Goal: Task Accomplishment & Management: Use online tool/utility

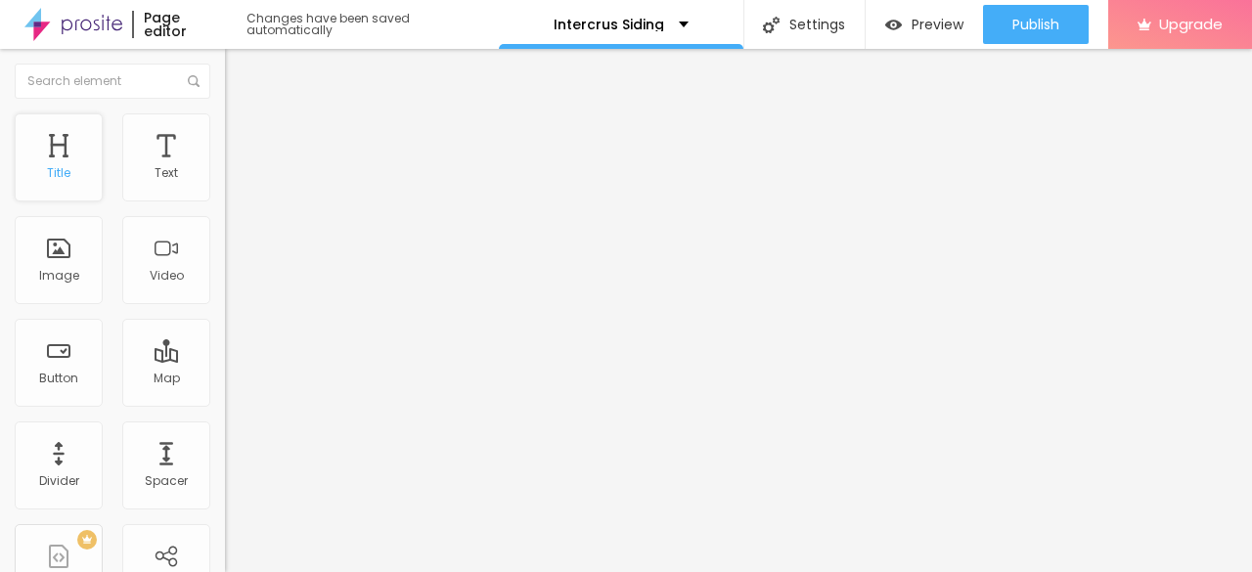
click at [59, 162] on div "Title" at bounding box center [59, 157] width 88 height 88
click at [63, 162] on div "Title" at bounding box center [59, 157] width 88 height 88
click at [243, 115] on span "Content" at bounding box center [267, 107] width 48 height 17
click at [240, 68] on img "button" at bounding box center [248, 72] width 16 height 16
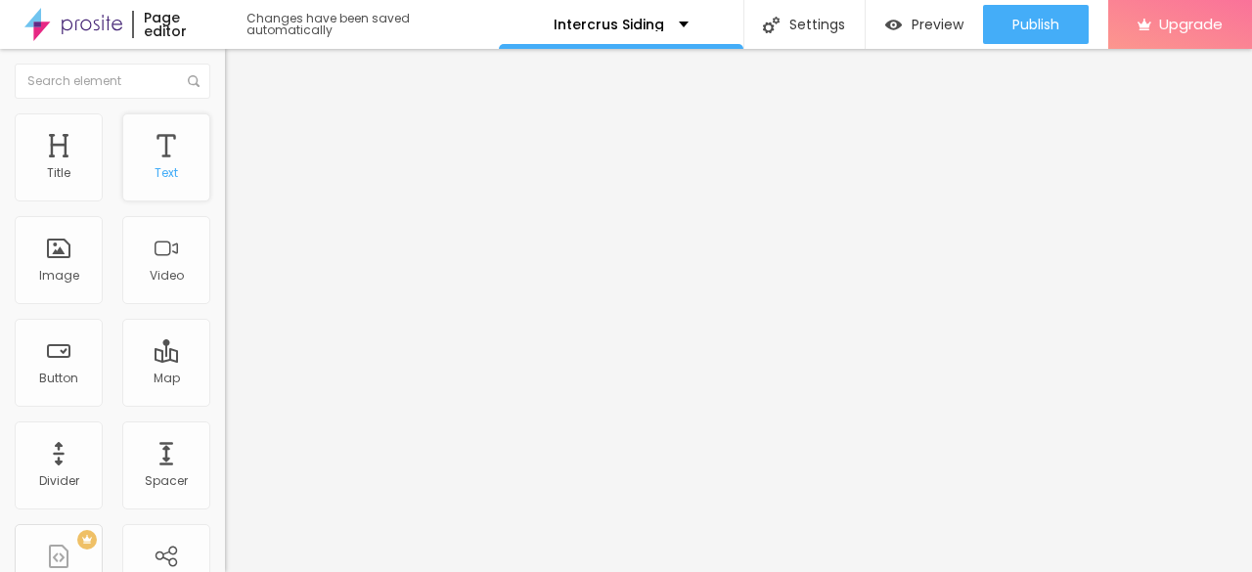
click at [151, 181] on div "Text" at bounding box center [166, 157] width 88 height 88
click at [54, 171] on div "Title" at bounding box center [58, 173] width 23 height 14
click at [52, 381] on div "Button" at bounding box center [58, 379] width 39 height 14
click at [225, 403] on input "https://" at bounding box center [342, 393] width 235 height 20
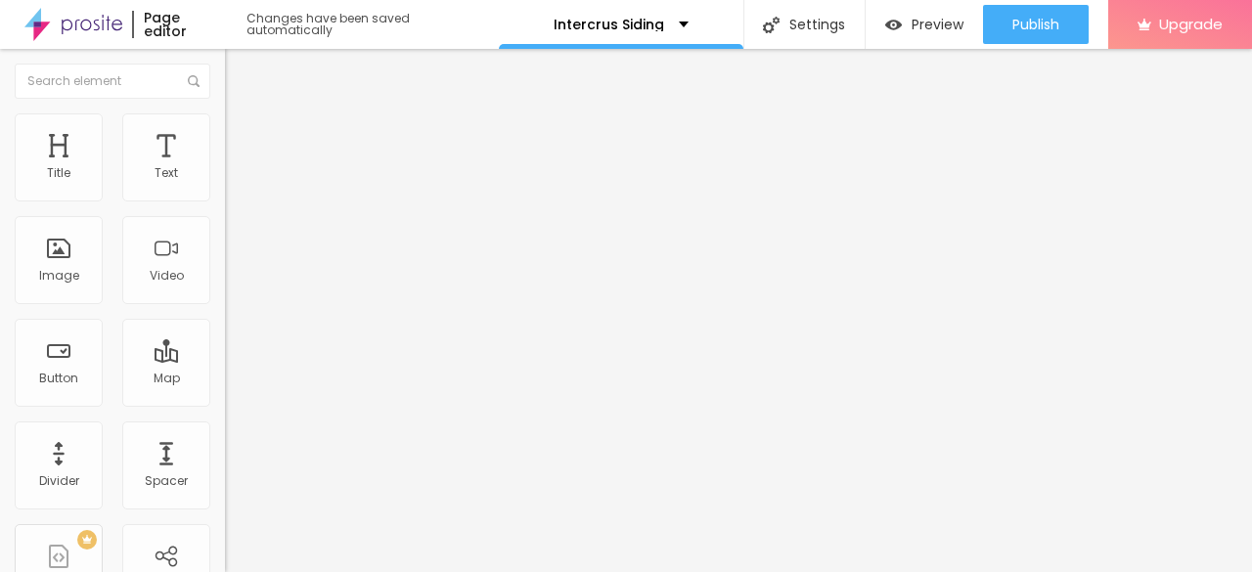
click at [225, 403] on input "https://" at bounding box center [342, 393] width 235 height 20
paste input "intercrussiding.com/"
type input "https://intercrussiding.com/"
click at [225, 184] on input "Click me" at bounding box center [342, 174] width 235 height 20
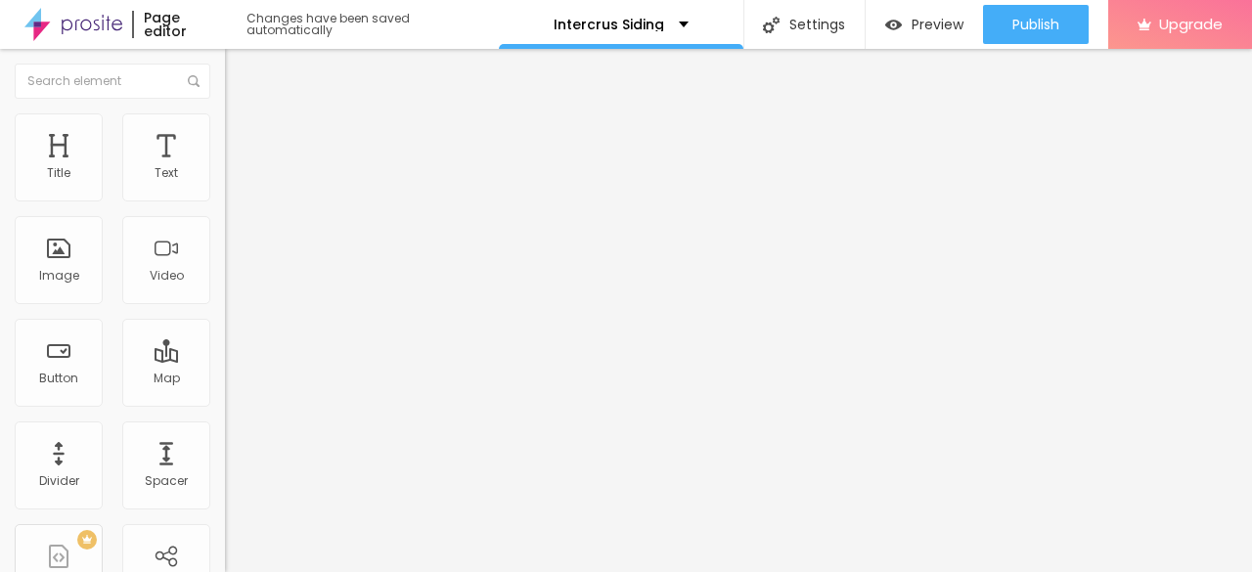
click at [225, 184] on input "Click me" at bounding box center [342, 174] width 235 height 20
paste input "Seattle Siding"
type input "Seattle Siding"
click at [225, 403] on input "https://" at bounding box center [342, 393] width 235 height 20
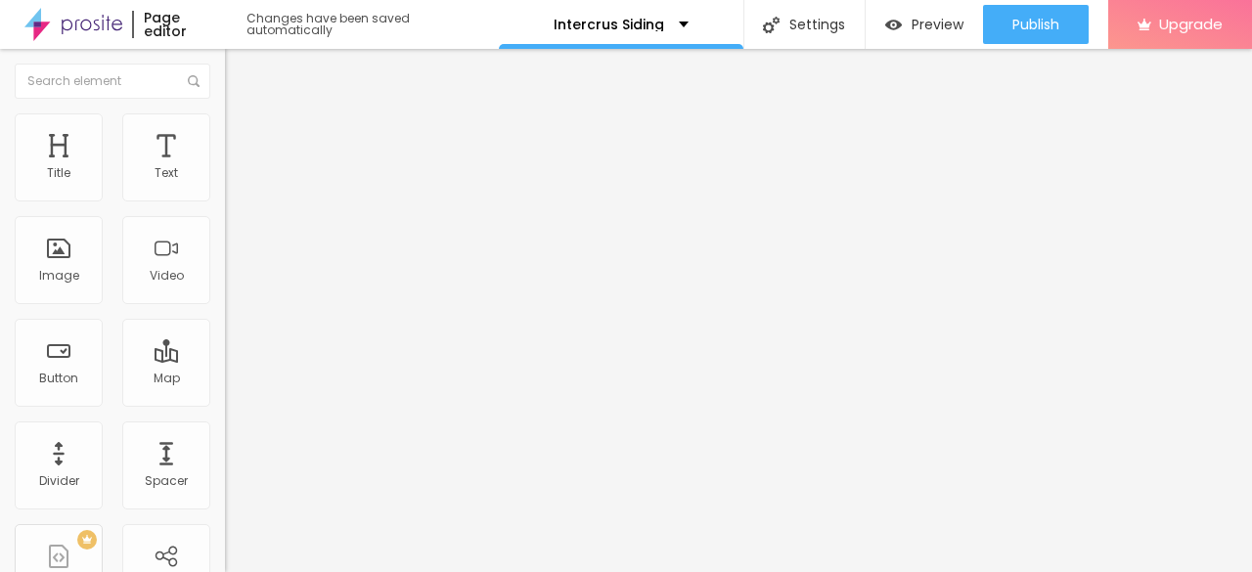
click at [225, 403] on input "https://" at bounding box center [342, 393] width 235 height 20
paste input "intercrussiding.com/bellevue/"
type input "https://intercrussiding.com/bellevue/"
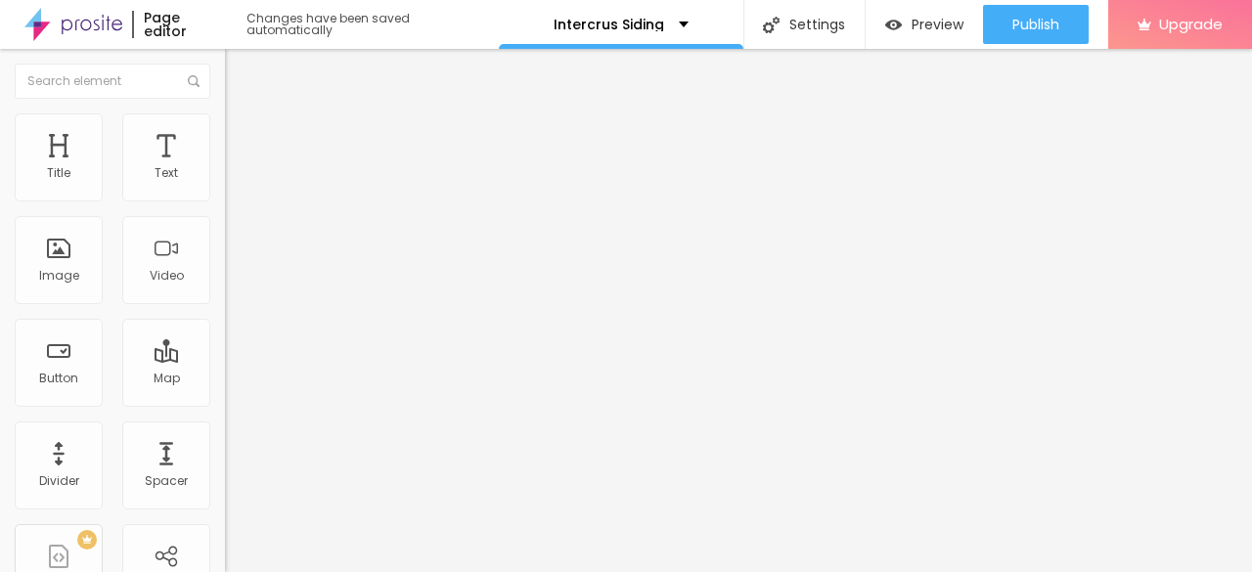
click at [225, 184] on input "Click me" at bounding box center [342, 174] width 235 height 20
paste input "Bellevue Siding"
type input "Bellevue Siding"
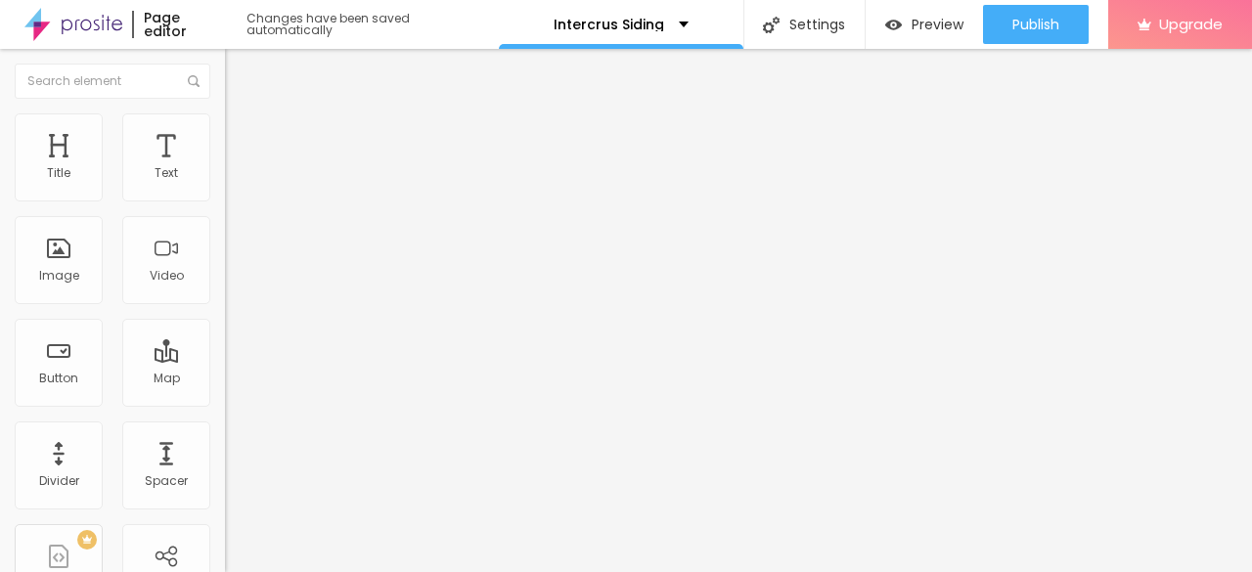
click at [240, 77] on div "Edit Button" at bounding box center [292, 72] width 105 height 16
click at [225, 393] on input "https://" at bounding box center [342, 393] width 235 height 20
paste input "intercrussiding.com/kirkland/"
click at [225, 393] on input "https://" at bounding box center [342, 393] width 235 height 20
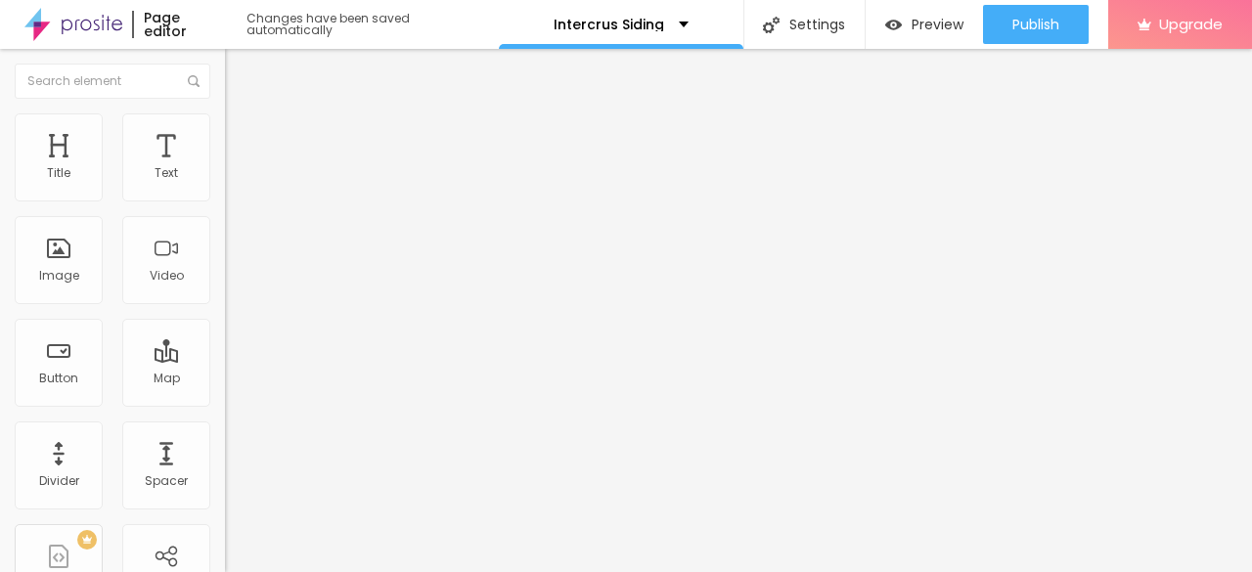
scroll to position [0, 41]
type input "https://intercrussiding.com/kirkland/"
click at [225, 184] on input "Click me" at bounding box center [342, 174] width 235 height 20
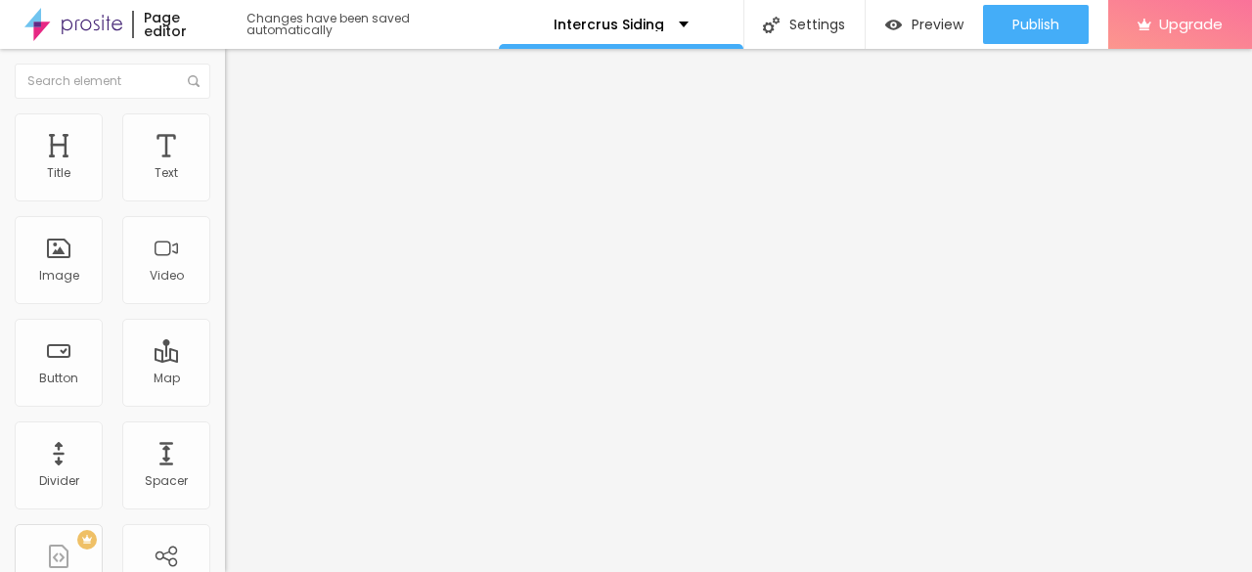
click at [225, 184] on input "Click me" at bounding box center [342, 174] width 235 height 20
paste input "Kirkland Siding"
type input "Kirkland Siding"
click at [240, 66] on div "Edit Button" at bounding box center [292, 72] width 105 height 16
click at [225, 403] on input "https://" at bounding box center [342, 393] width 235 height 20
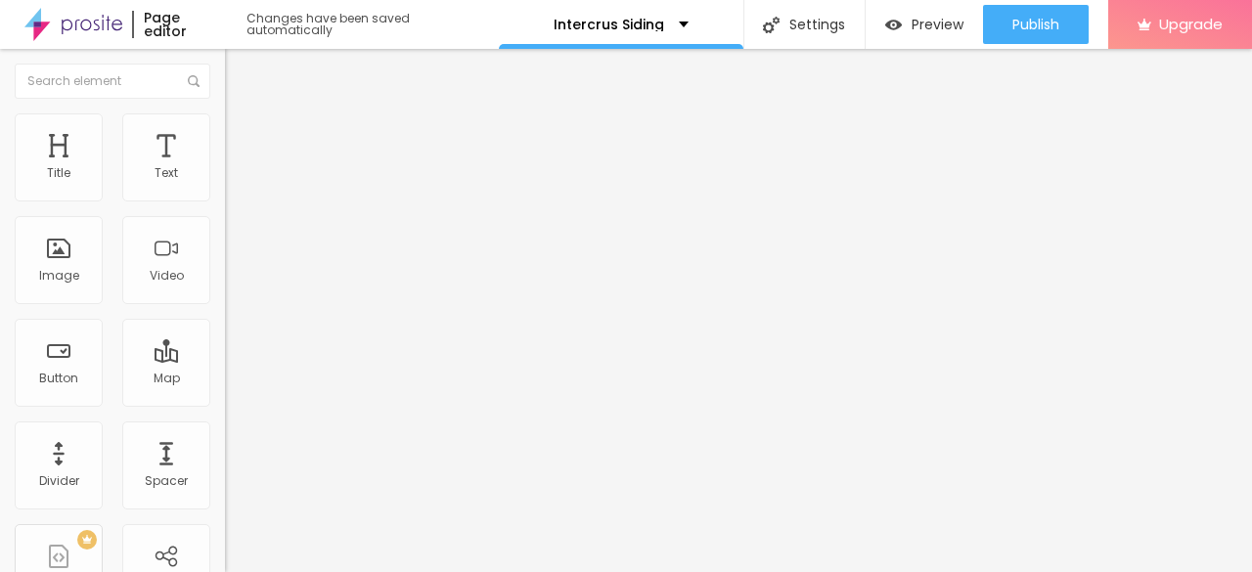
click at [225, 403] on input "https://" at bounding box center [342, 393] width 235 height 20
paste input "intercrussiding.com/redmond/"
click at [225, 403] on input "https://" at bounding box center [342, 393] width 235 height 20
type input "https://intercrussiding.com/redmond/"
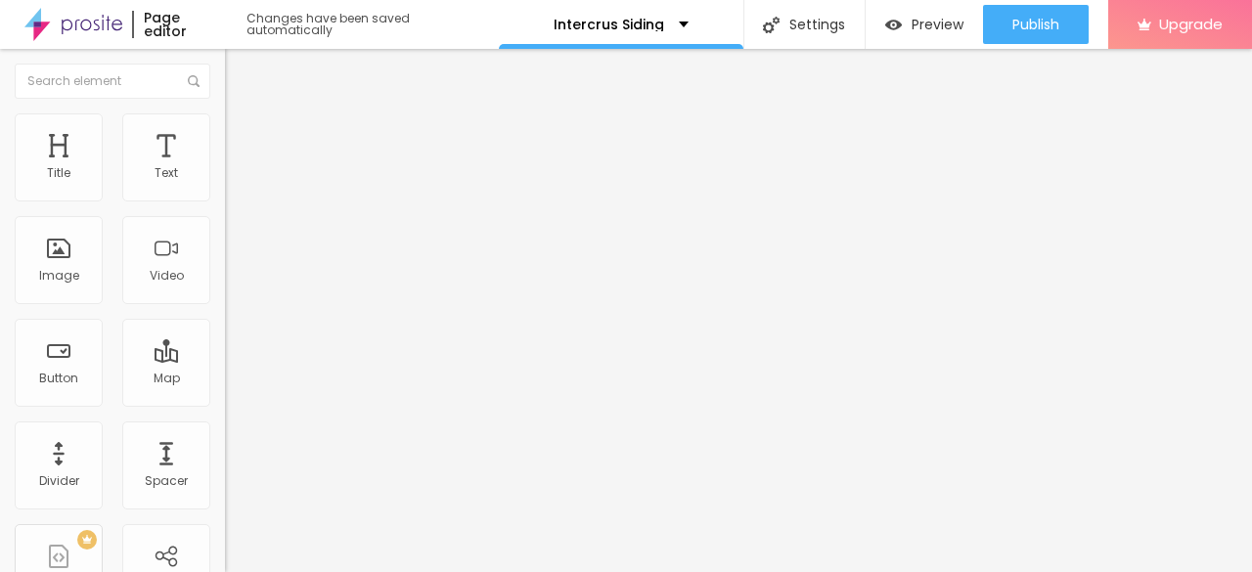
scroll to position [0, 0]
click at [225, 184] on input "Click me" at bounding box center [342, 174] width 235 height 20
paste input "Redmond Siding"
click at [225, 184] on input "Click me" at bounding box center [342, 174] width 235 height 20
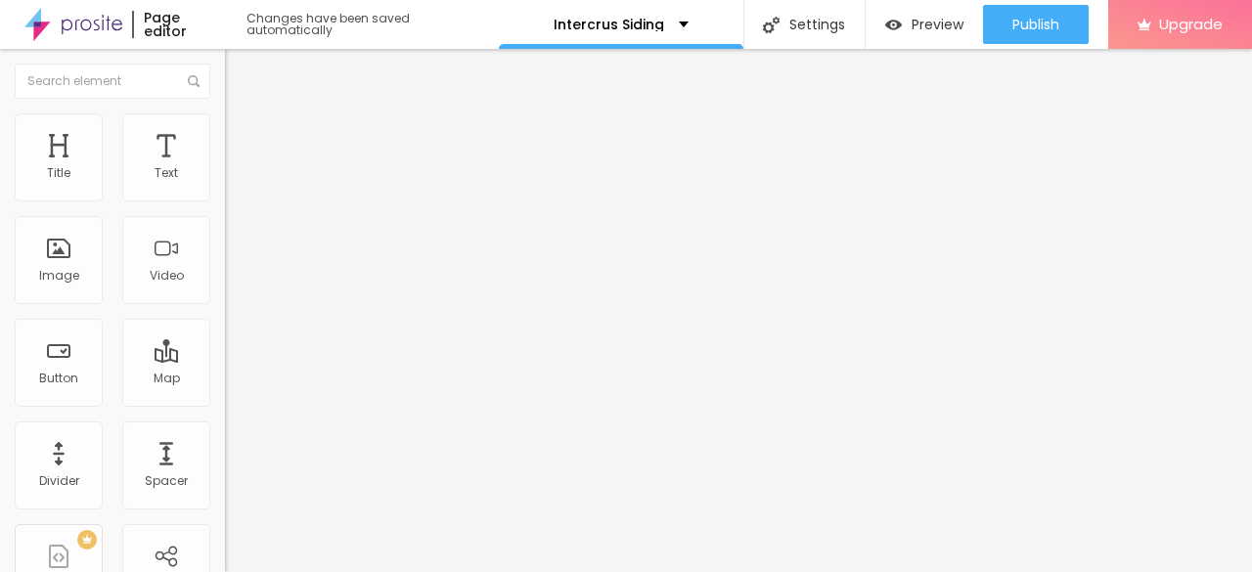
type input "Redmond Siding"
click at [225, 57] on button "Edit Button" at bounding box center [337, 71] width 225 height 45
click at [225, 403] on input "https://" at bounding box center [342, 393] width 235 height 20
paste input "intercrussiding.com/edmonds/"
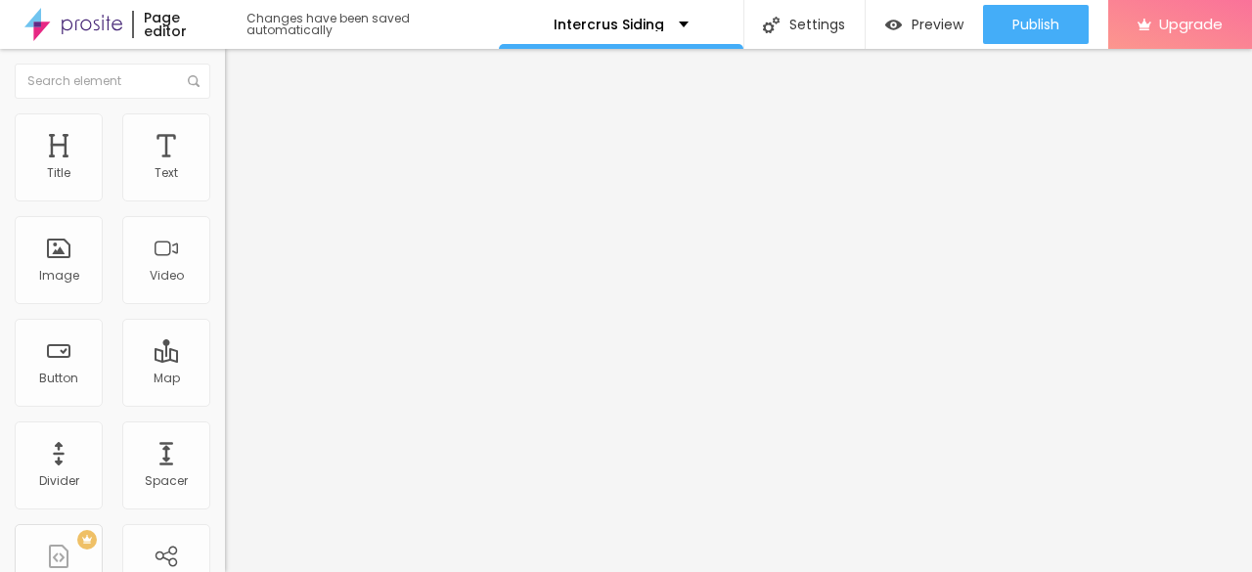
click at [225, 403] on input "https://" at bounding box center [342, 393] width 235 height 20
type input "https://intercrussiding.com/edmonds/"
click at [225, 184] on input "Click me" at bounding box center [342, 174] width 235 height 20
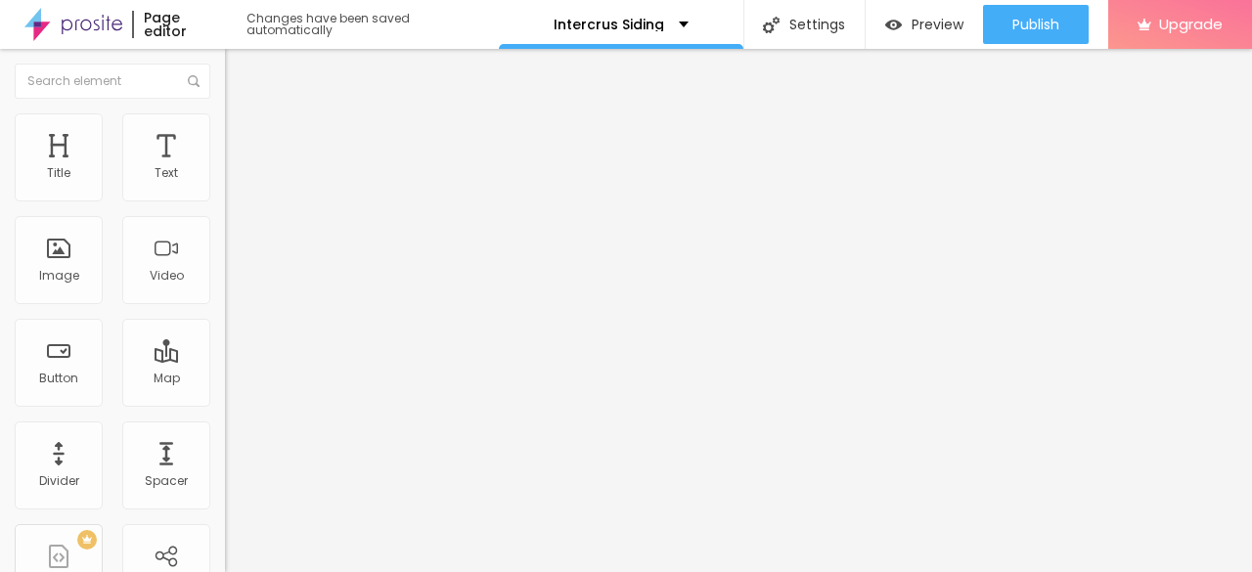
click at [225, 184] on input "Click me" at bounding box center [342, 174] width 235 height 20
paste input "Edmonds Siding"
click at [225, 184] on input "Click me" at bounding box center [342, 174] width 235 height 20
type input "Edmonds Siding"
click at [240, 77] on img "button" at bounding box center [248, 72] width 16 height 16
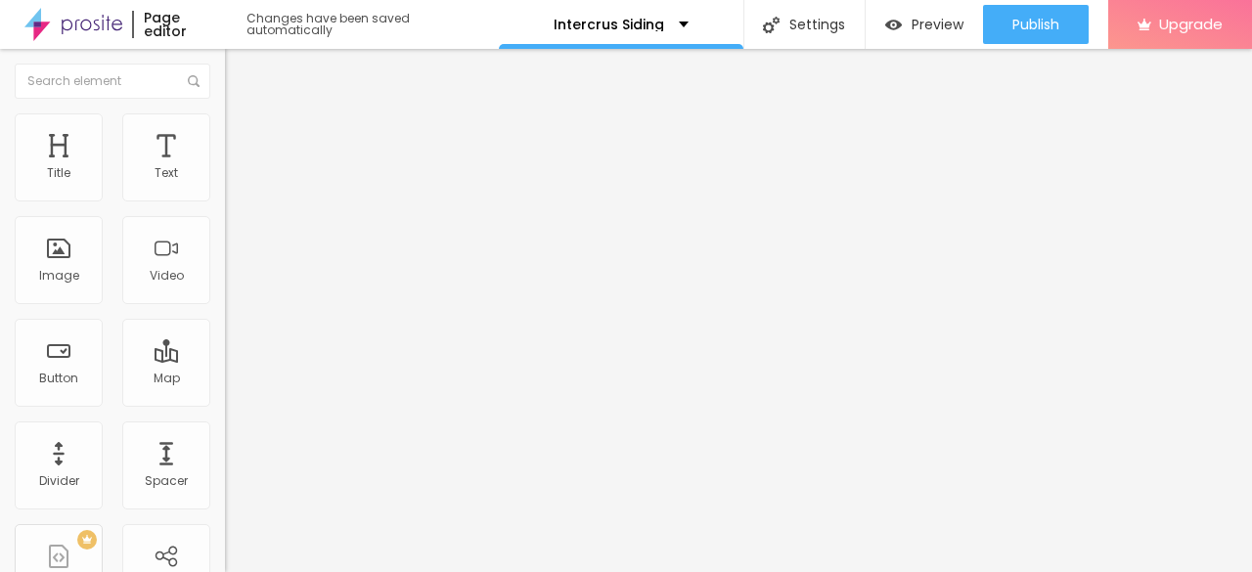
click at [225, 403] on input "https://" at bounding box center [342, 393] width 235 height 20
paste input "intercrussiding.com/everett/"
click at [225, 403] on input "https://" at bounding box center [342, 393] width 235 height 20
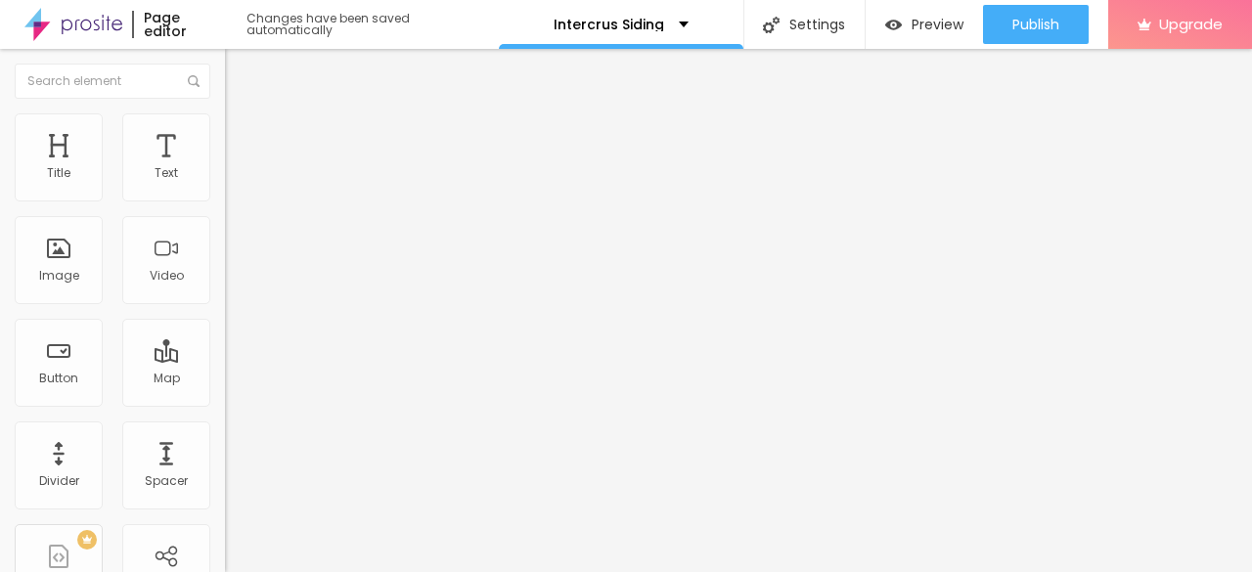
type input "https://intercrussiding.com/everett/"
click at [225, 184] on input "Click me" at bounding box center [342, 174] width 235 height 20
paste input "Everett Siding"
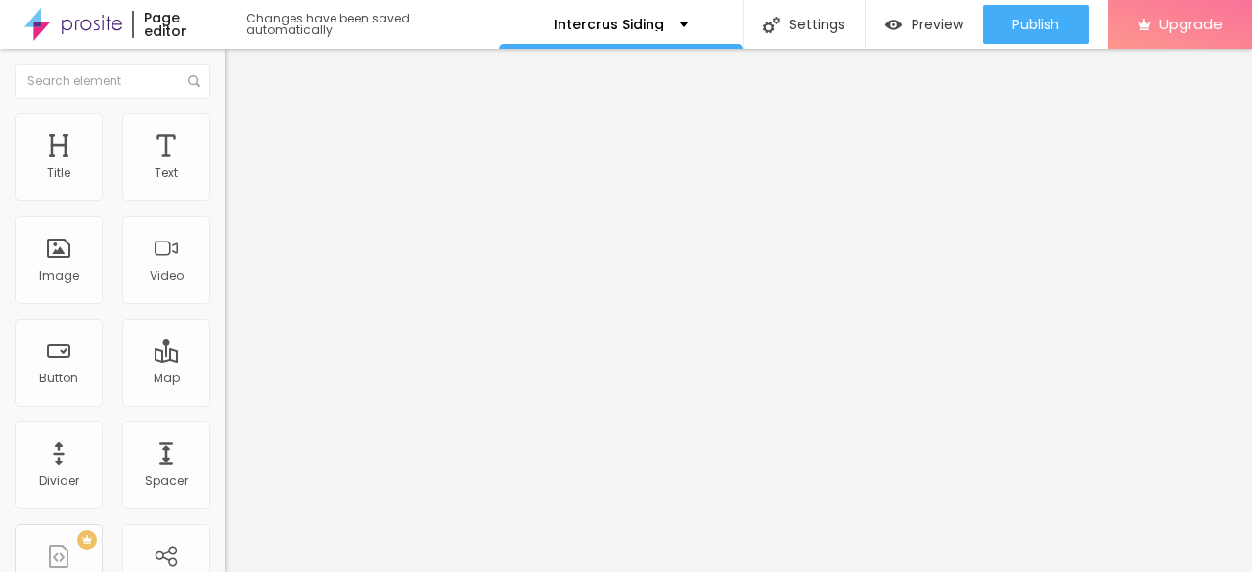
click at [225, 184] on input "Click me" at bounding box center [342, 174] width 235 height 20
type input "Everett Siding"
click at [240, 70] on div "Edit Button" at bounding box center [292, 72] width 105 height 16
drag, startPoint x: 88, startPoint y: 388, endPoint x: 90, endPoint y: 412, distance: 23.6
click at [225, 412] on div "URL https://" at bounding box center [337, 396] width 225 height 48
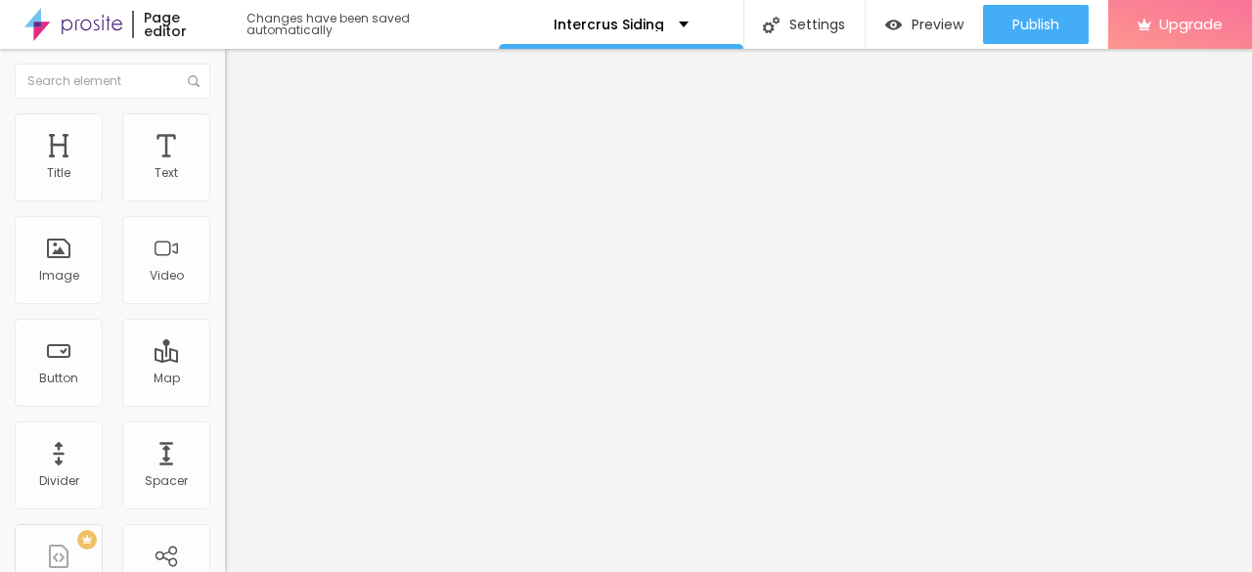
click at [225, 403] on input "https://" at bounding box center [342, 393] width 235 height 20
paste input "clearvoice.com/cv/IntercrusSiding"
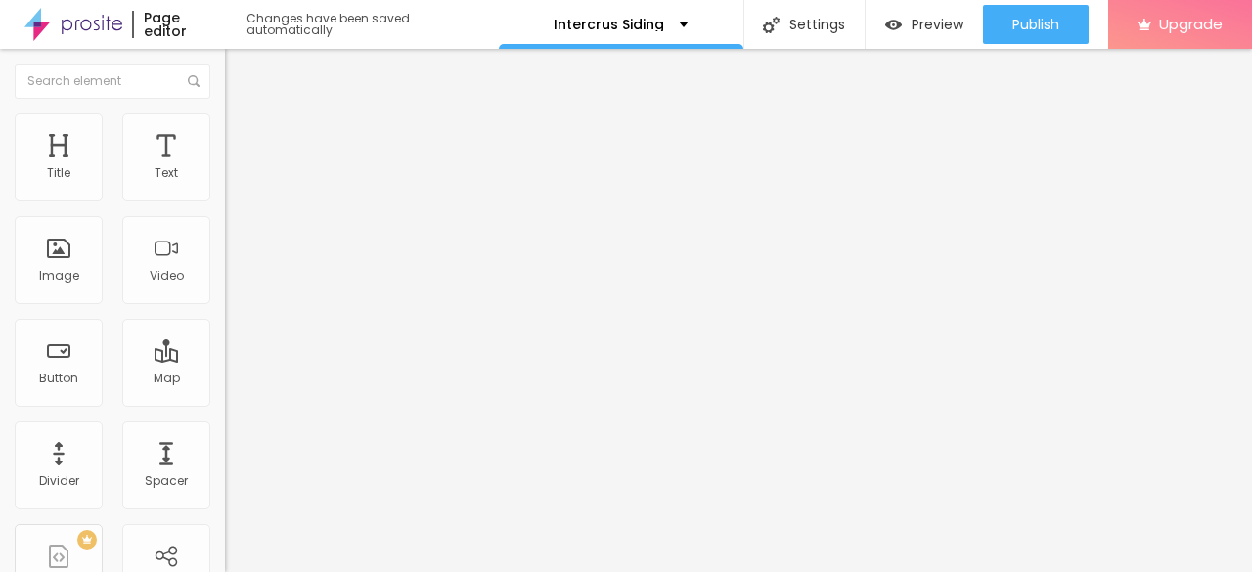
type input "https://clearvoice.com/cv/IntercrusSiding"
click at [225, 184] on input "Click me" at bounding box center [342, 174] width 235 height 20
paste input "Intercrus Siding"
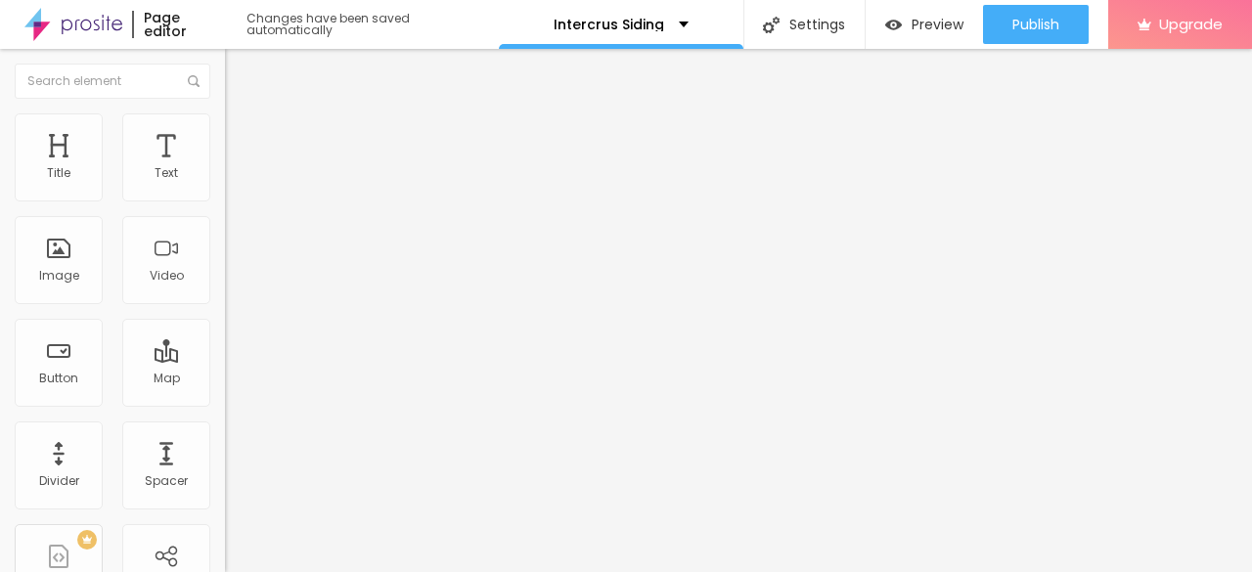
click at [225, 184] on input "Click me" at bounding box center [342, 174] width 235 height 20
click at [225, 403] on input "https://clearvoice.com/cv/IntercrusSiding" at bounding box center [342, 393] width 235 height 20
click at [225, 184] on input "Intercrus Siding On" at bounding box center [342, 174] width 235 height 20
paste input "clearvoice"
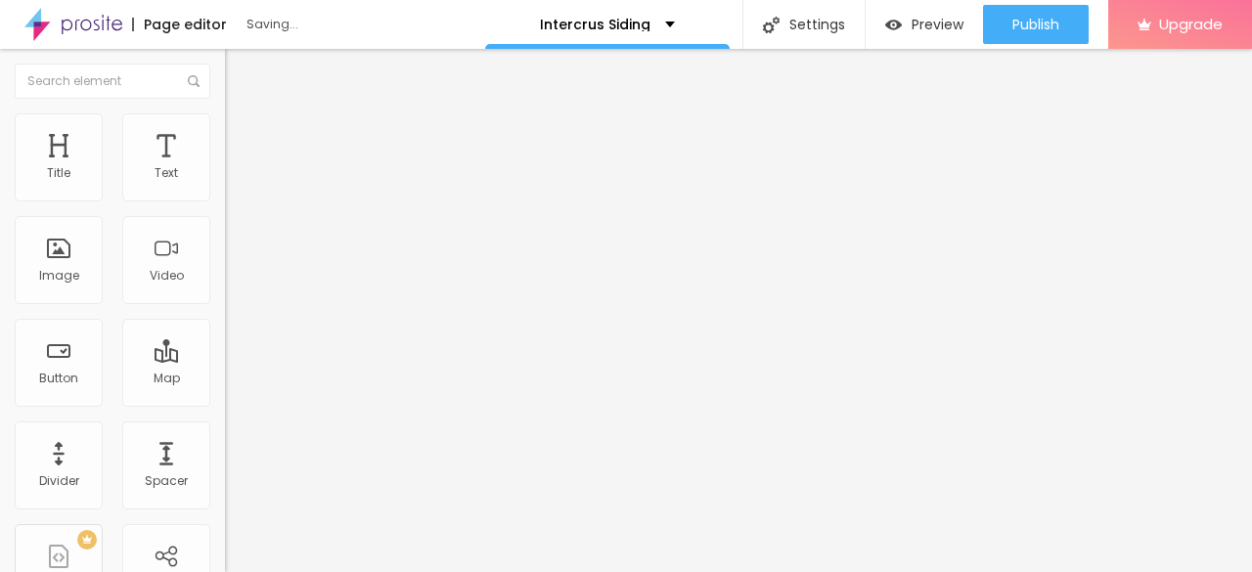
click at [225, 184] on input "Intercrus Siding On clearvoice" at bounding box center [342, 174] width 235 height 20
type input "Intercrus Siding On Clearvoice"
click at [240, 71] on img "button" at bounding box center [248, 72] width 16 height 16
click at [225, 403] on input "https://" at bounding box center [342, 393] width 235 height 20
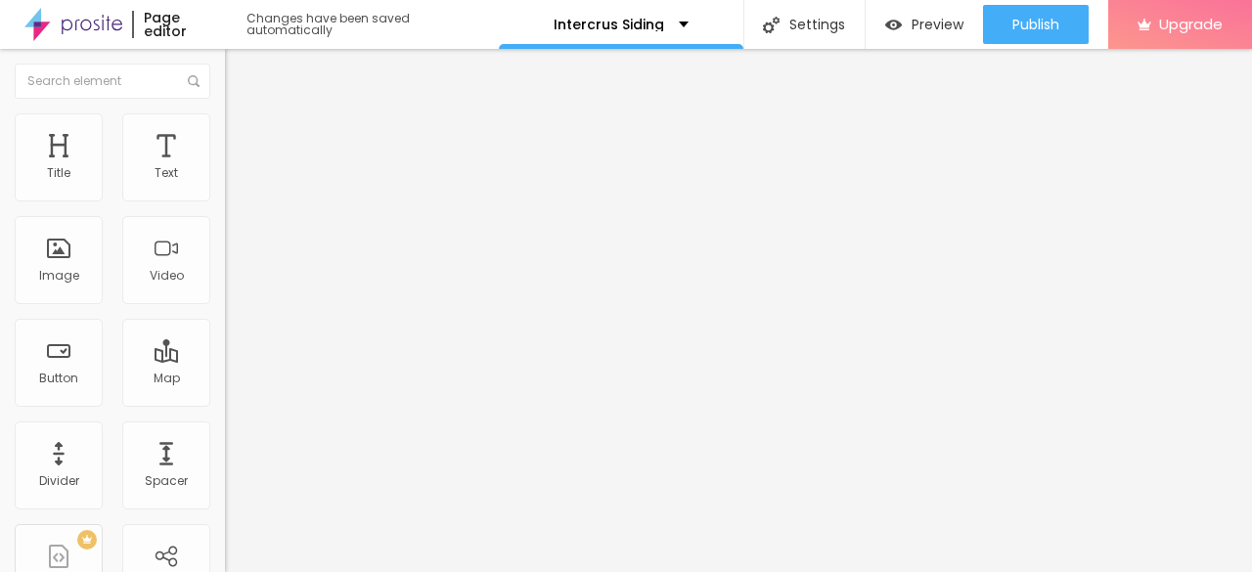
paste input "https://joinentre.com/profile/intercrussiding"
type input "https:/https://joinentre.com/profile/intercrussiding"
click at [225, 403] on input "https:/https://joinentre.com/profile/intercrussiding" at bounding box center [342, 393] width 235 height 20
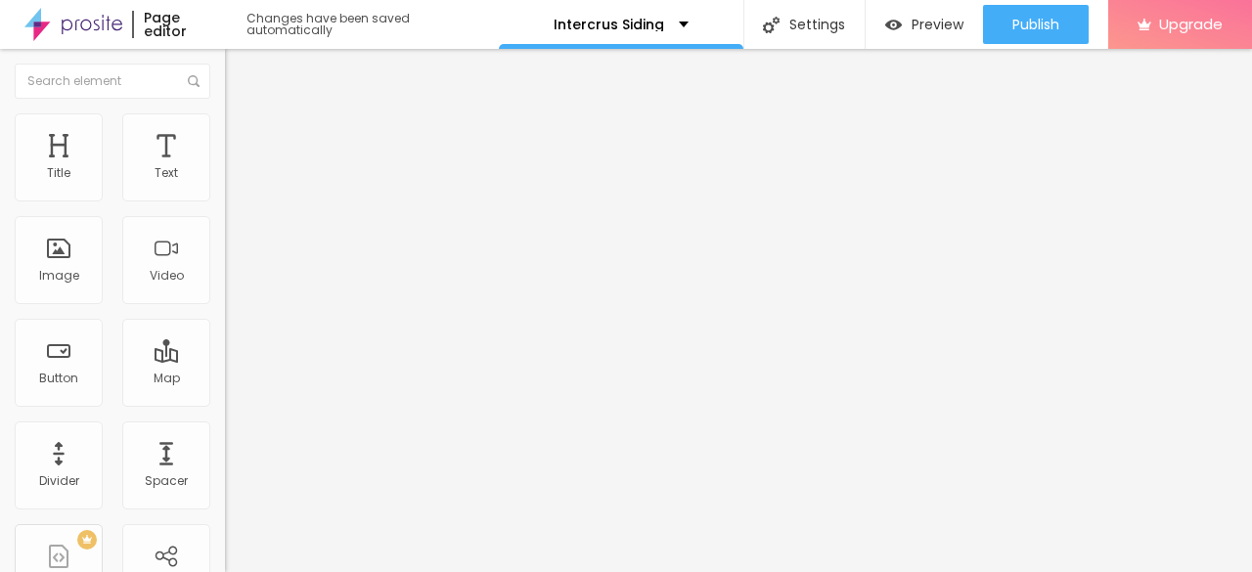
click at [225, 403] on input "https:/https://joinentre.com/profile/intercrussiding" at bounding box center [342, 393] width 235 height 20
paste input "https://joinentre.com/profile/intercrussiding"
type input "https://joinentre.com/profile/intercrussiding"
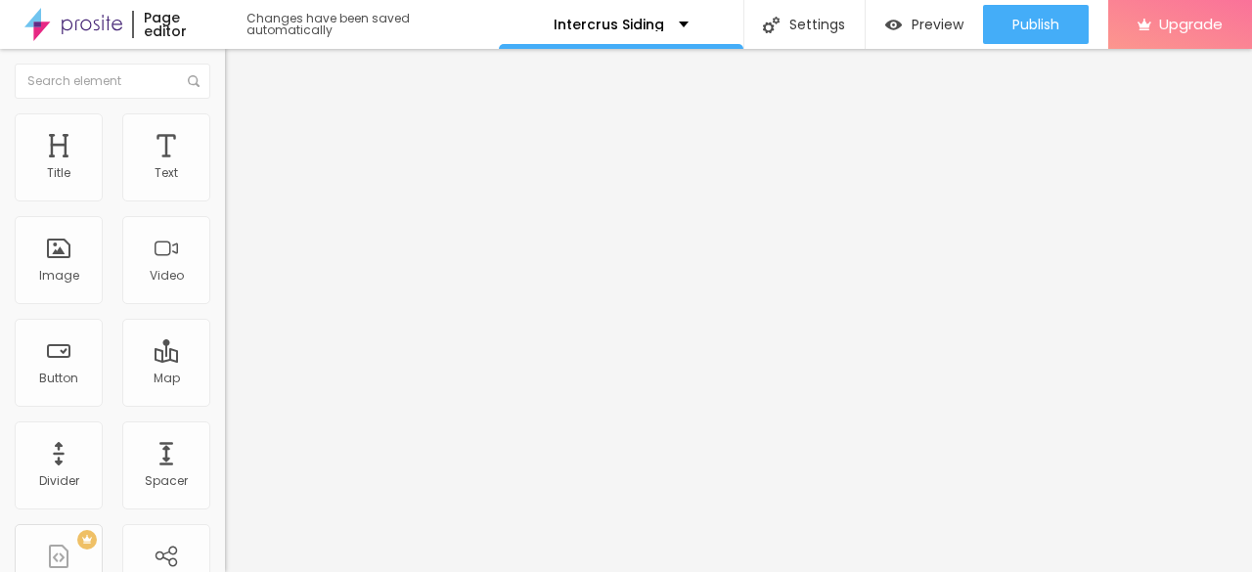
scroll to position [0, 0]
click at [225, 184] on input "Click me" at bounding box center [342, 174] width 235 height 20
paste input "Intercrus Siding"
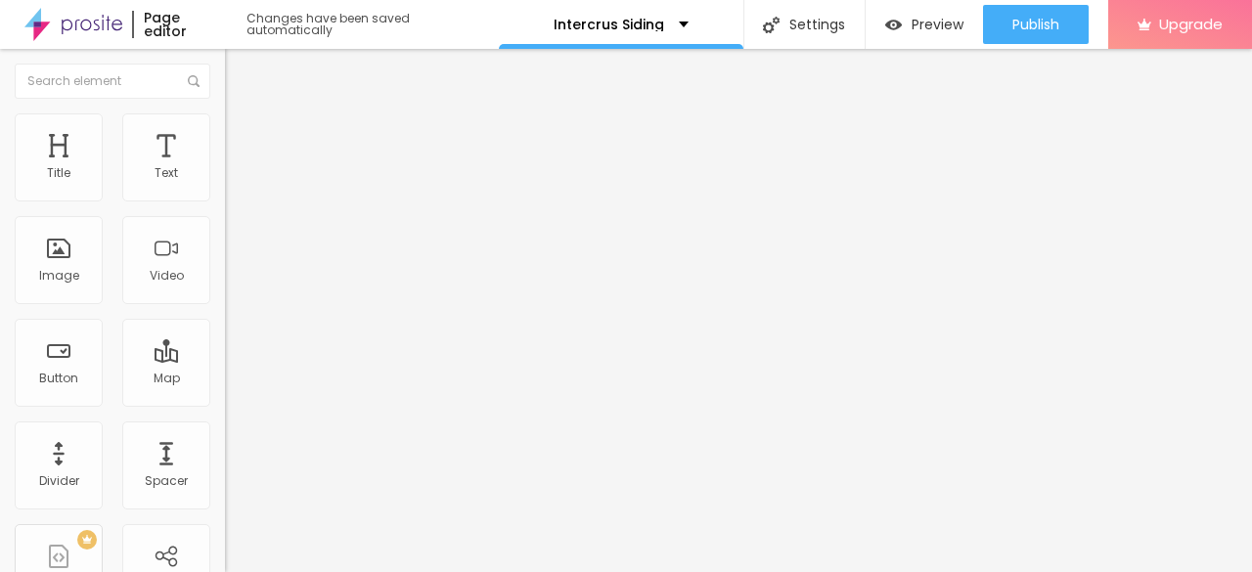
click at [225, 403] on input "https://joinentre.com/profile/intercrussiding" at bounding box center [342, 393] width 235 height 20
click at [225, 184] on input "Intercrus Siding On" at bounding box center [342, 174] width 235 height 20
paste input "joinentre"
type input "Intercrus Siding On joinentre"
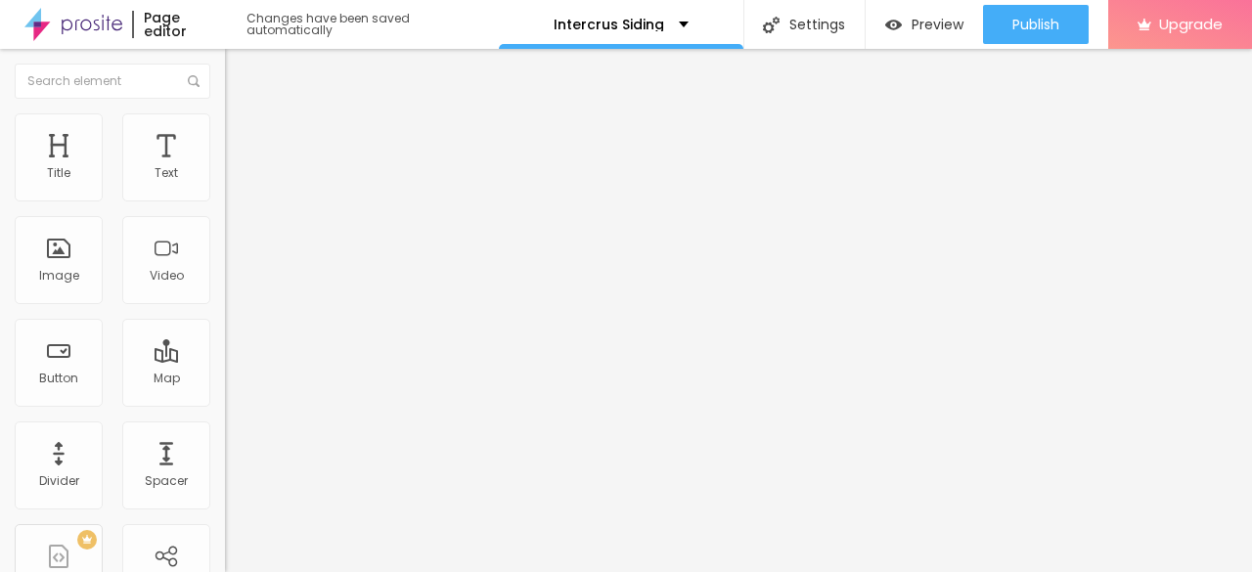
click at [240, 75] on div "Edit Button" at bounding box center [292, 72] width 105 height 16
click at [225, 166] on div "Add image" at bounding box center [337, 160] width 225 height 14
click at [225, 168] on span "Add image" at bounding box center [265, 160] width 80 height 17
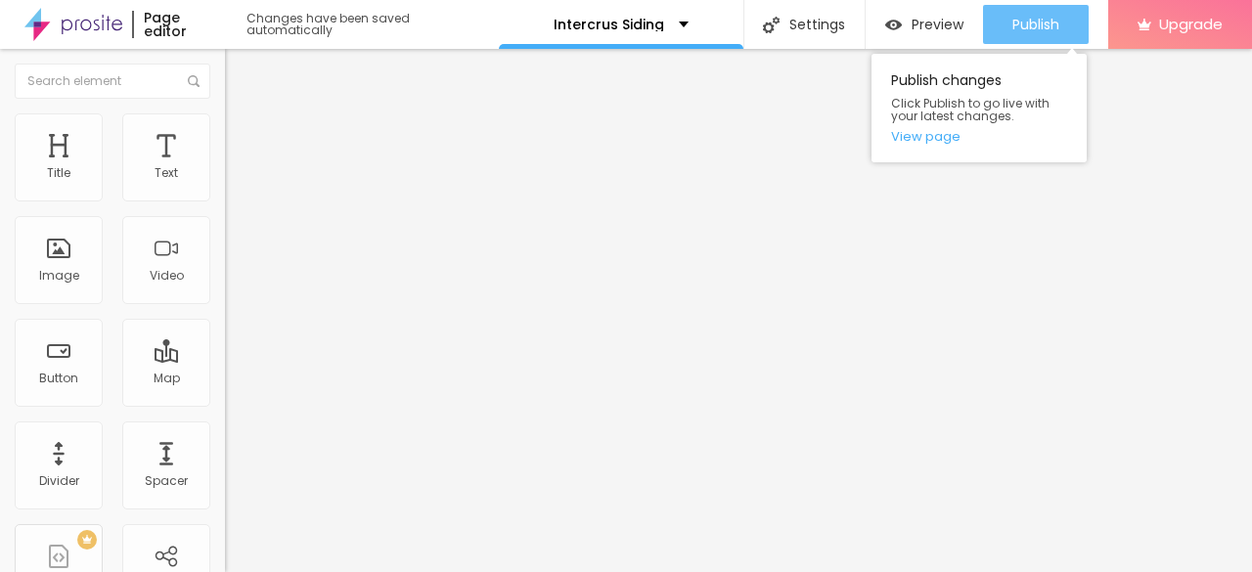
click at [992, 21] on button "Publish" at bounding box center [1036, 24] width 106 height 39
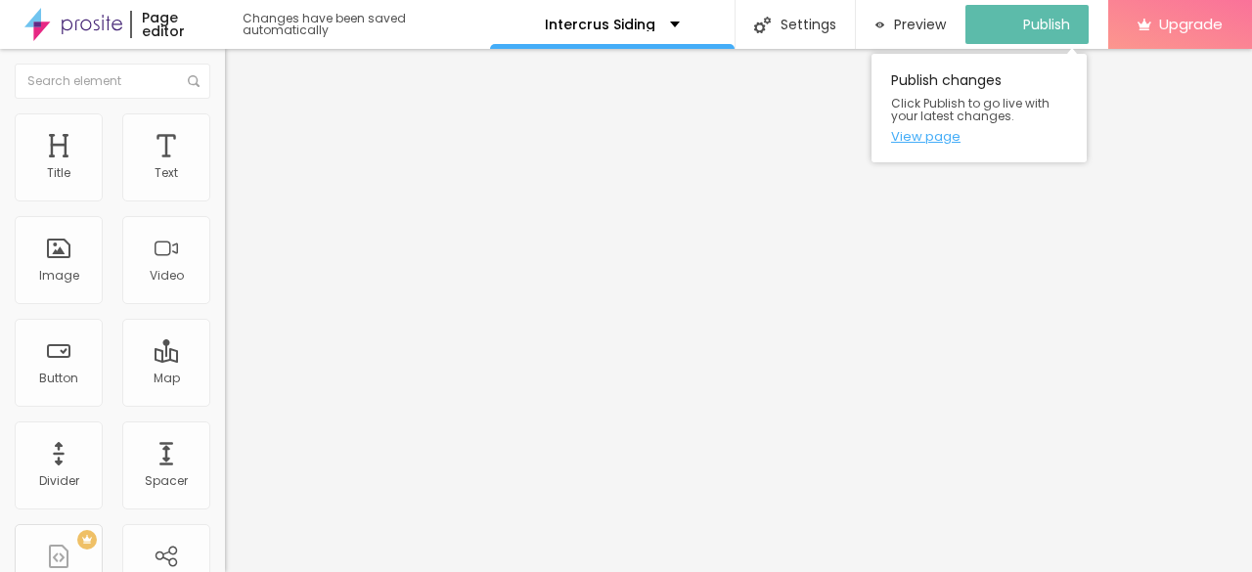
click at [941, 142] on link "View page" at bounding box center [979, 136] width 176 height 13
